Goal: Information Seeking & Learning: Find specific fact

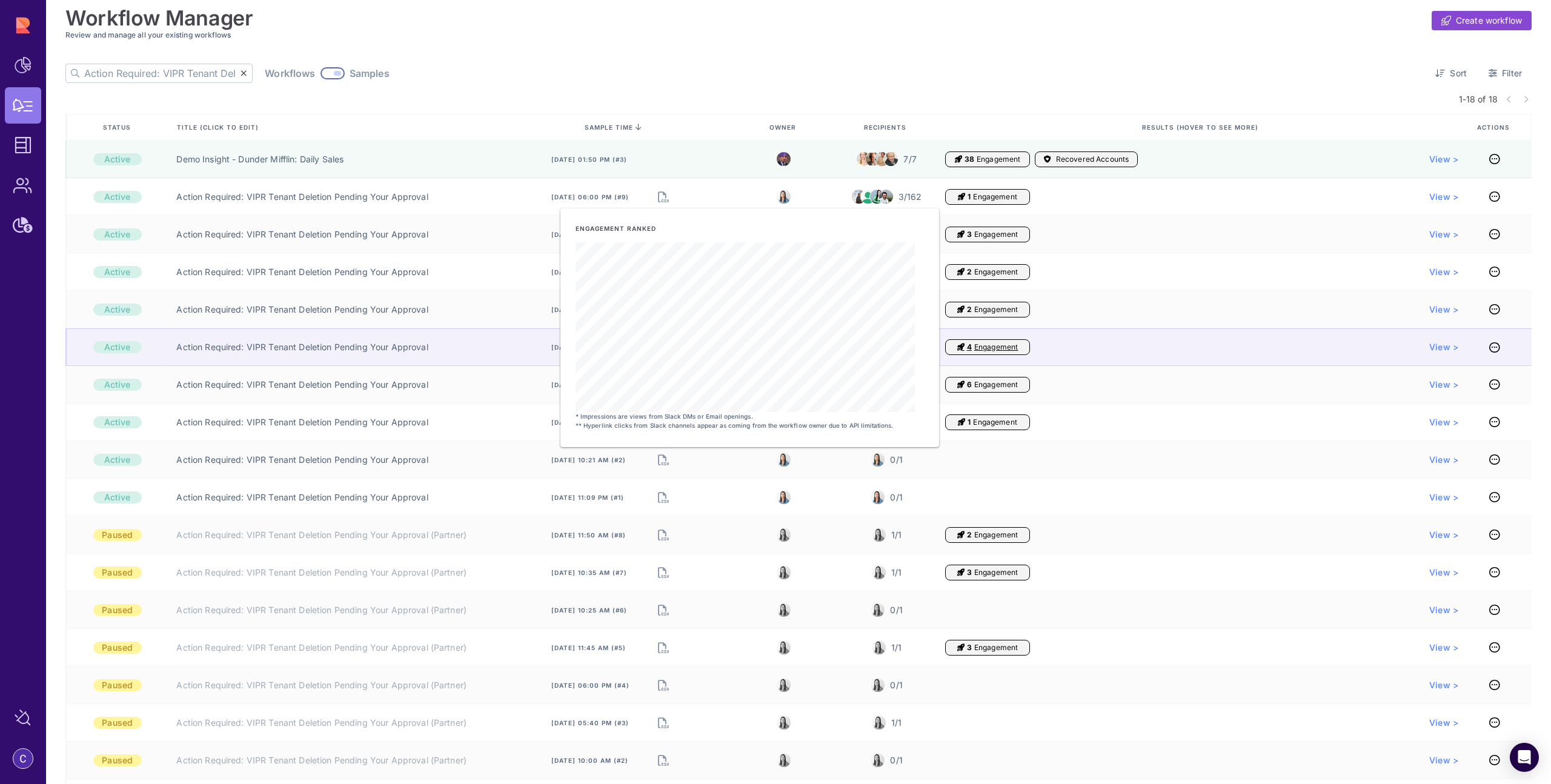
click at [1425, 349] on div "View >" at bounding box center [1434, 347] width 48 height 12
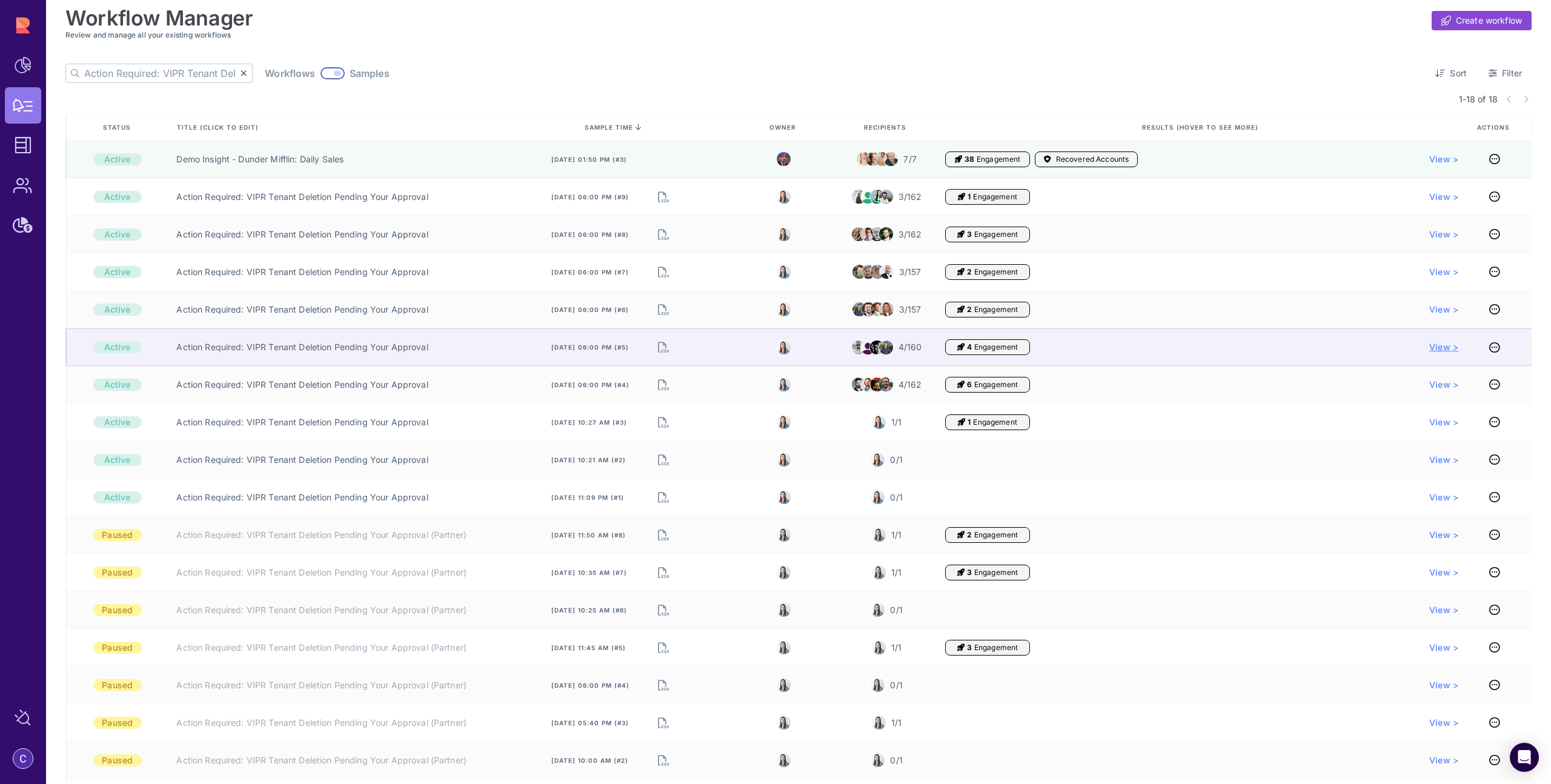
click at [1432, 348] on span "View >" at bounding box center [1444, 347] width 29 height 12
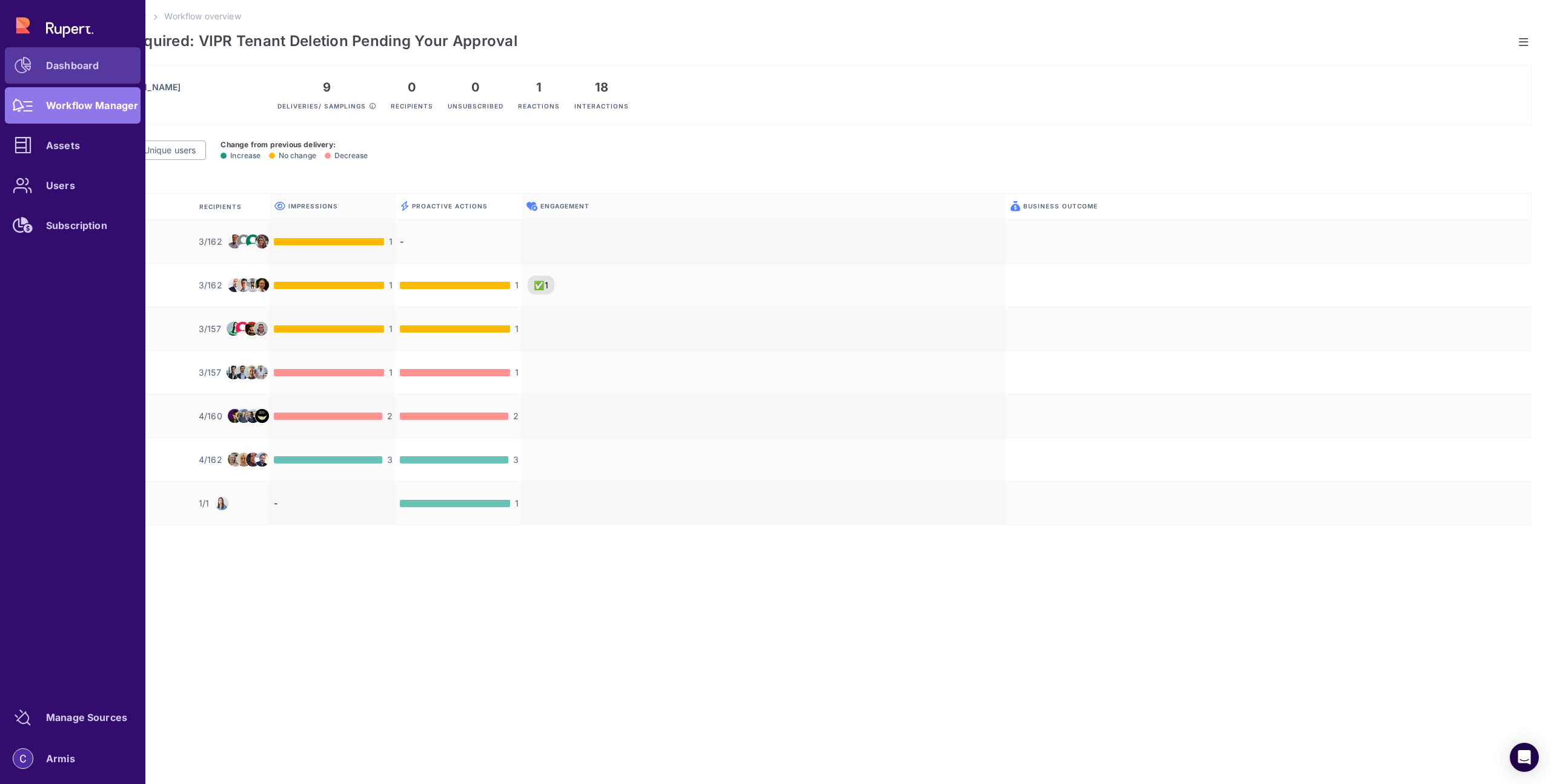
click at [55, 67] on div "Dashboard" at bounding box center [72, 65] width 52 height 7
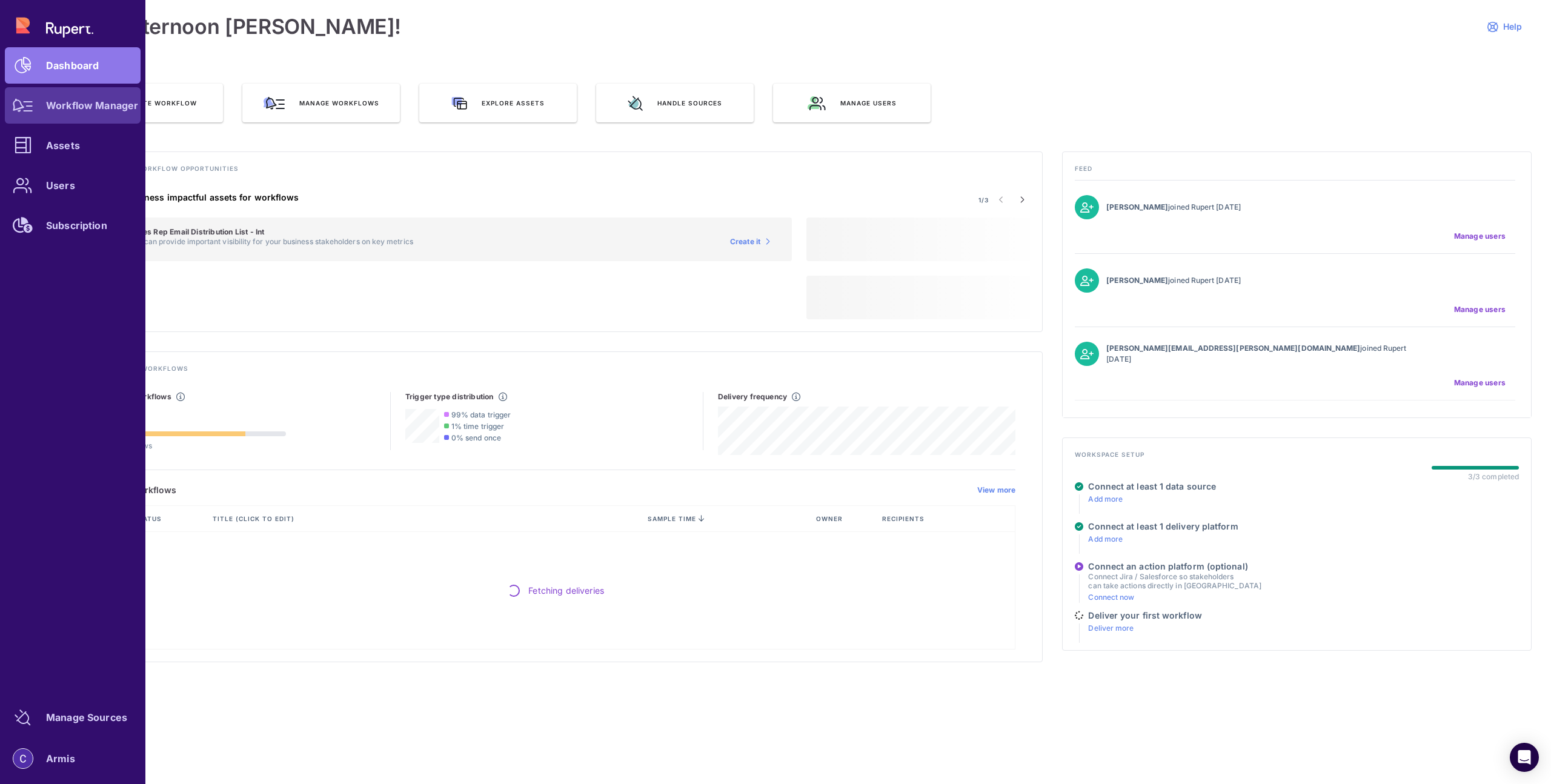
click at [31, 108] on icon at bounding box center [22, 106] width 21 height 13
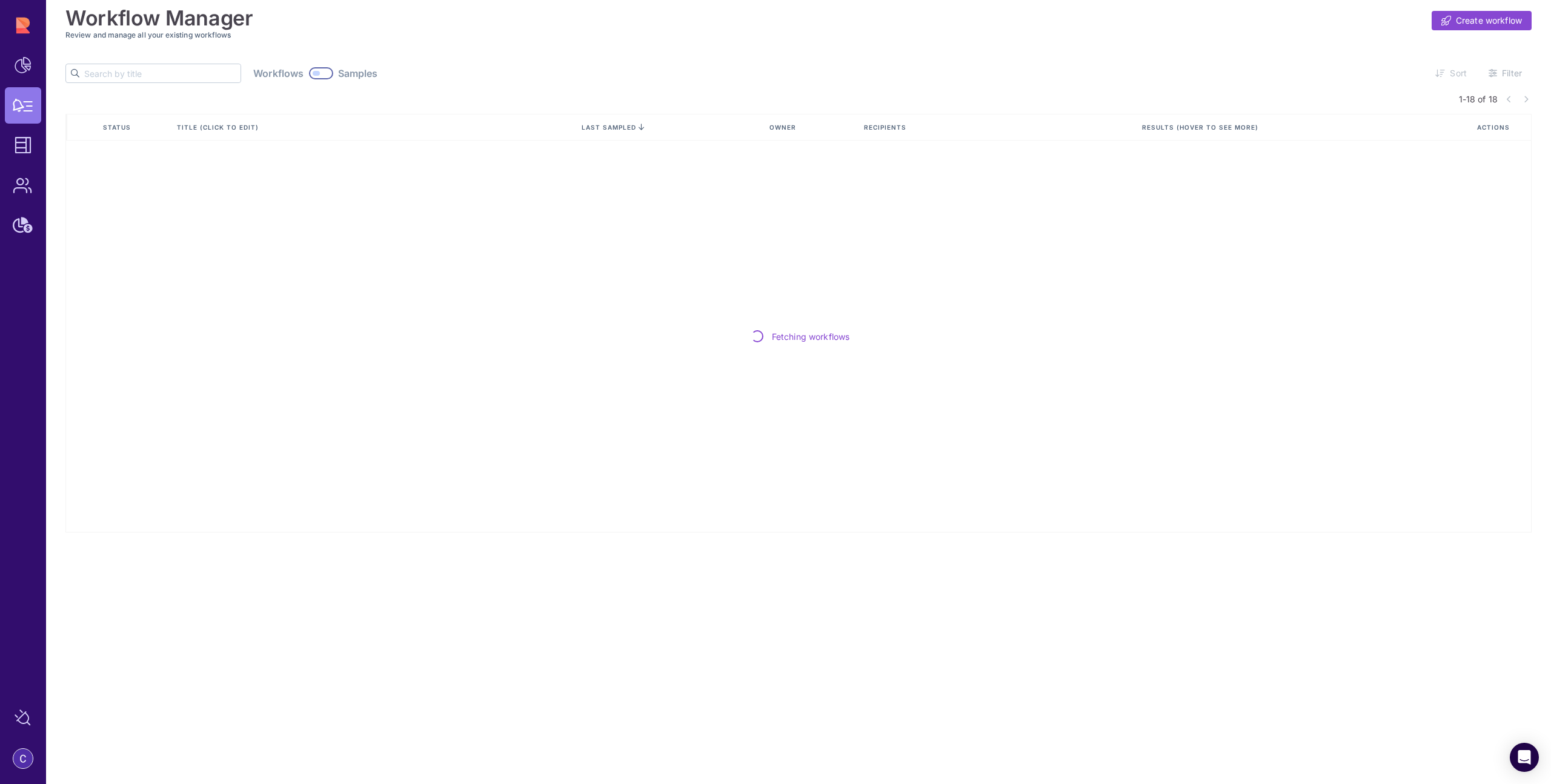
click at [108, 72] on input "text" at bounding box center [162, 73] width 156 height 18
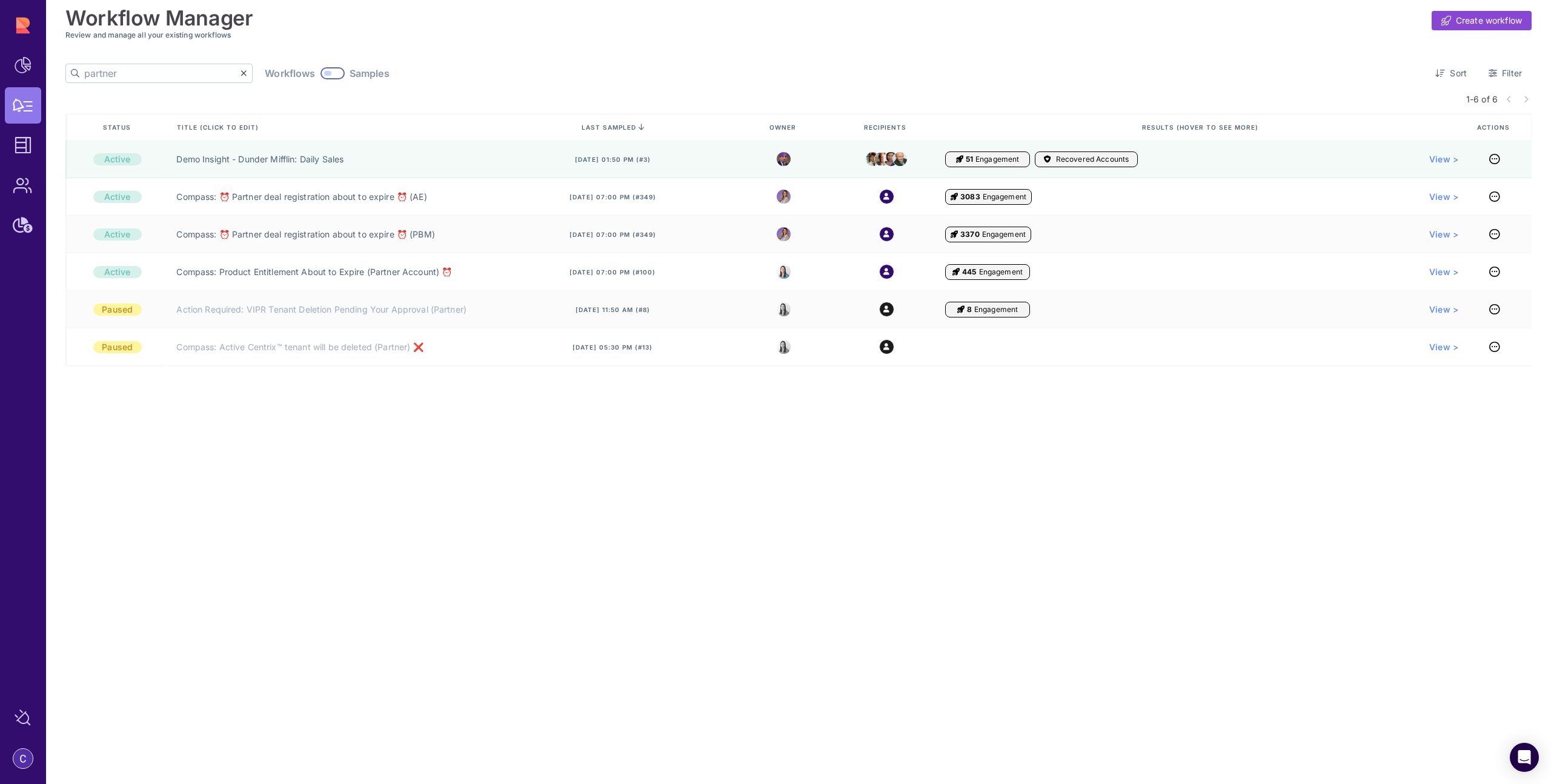
type input "partner"
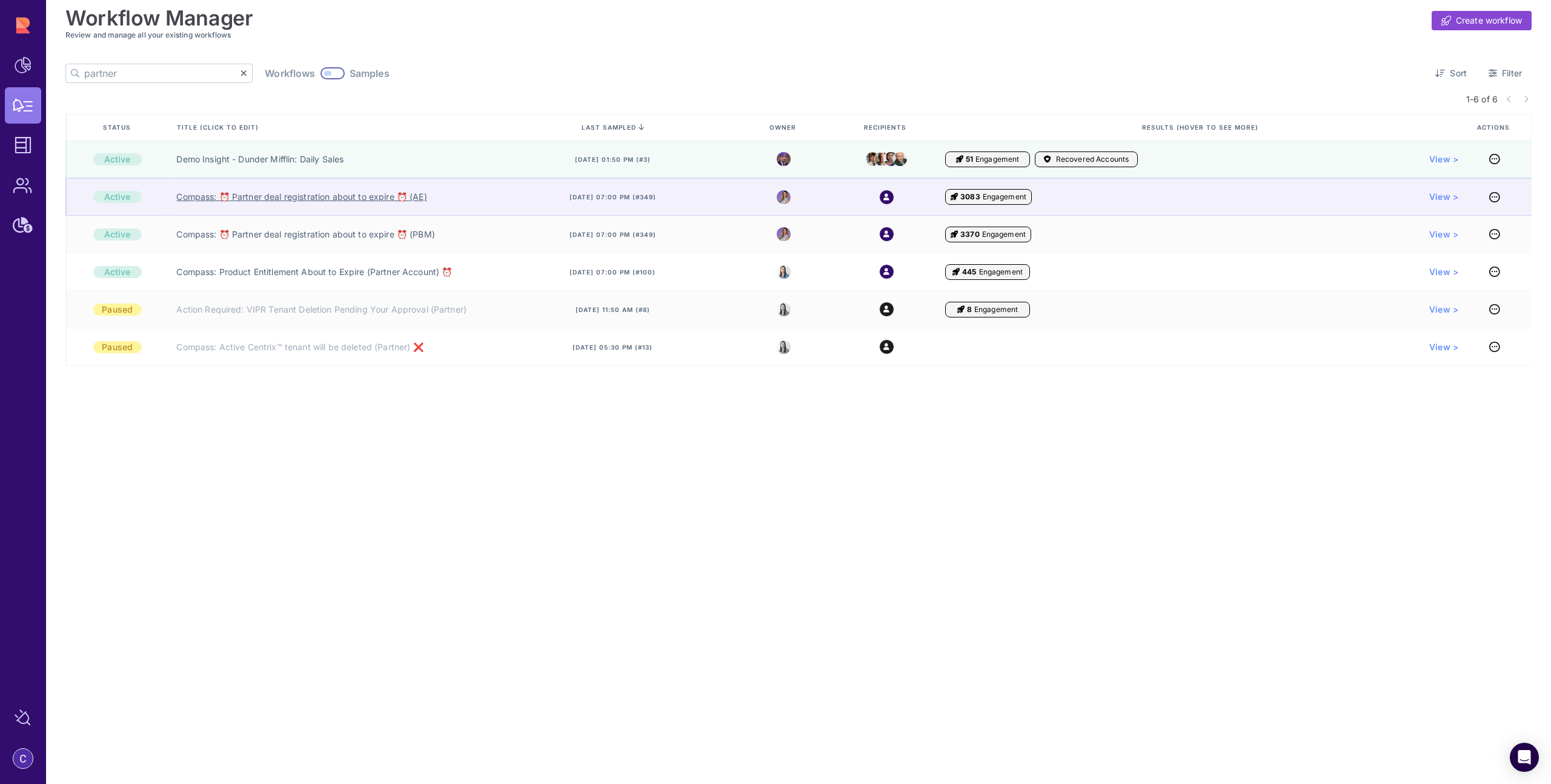
click at [378, 201] on link "Compass: ⏰ Partner deal registration about to expire ⏰ (AE)" at bounding box center [301, 197] width 250 height 12
